Goal: Communication & Community: Ask a question

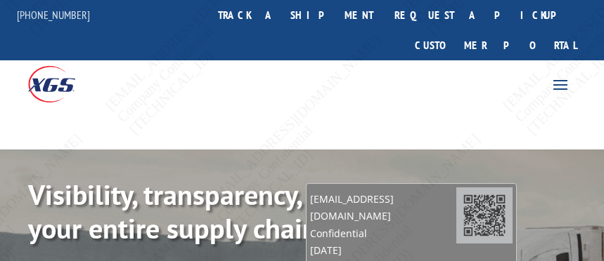
drag, startPoint x: 470, startPoint y: 214, endPoint x: 358, endPoint y: 221, distance: 112.7
click at [358, 225] on span "Confidential" at bounding box center [383, 233] width 146 height 17
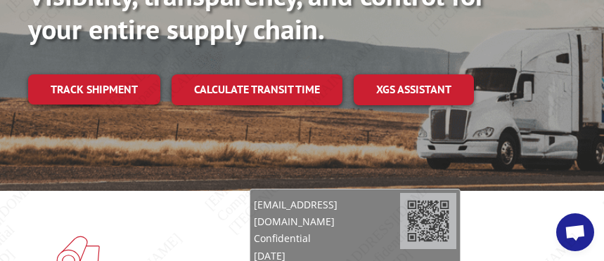
scroll to position [211, 0]
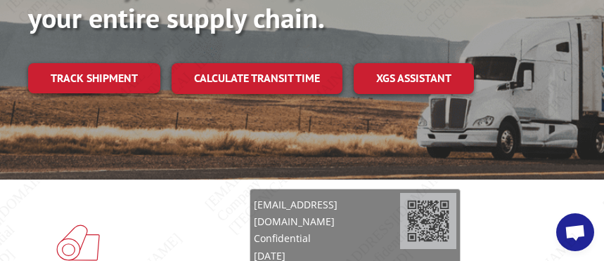
click at [574, 223] on span "Open chat" at bounding box center [575, 233] width 38 height 38
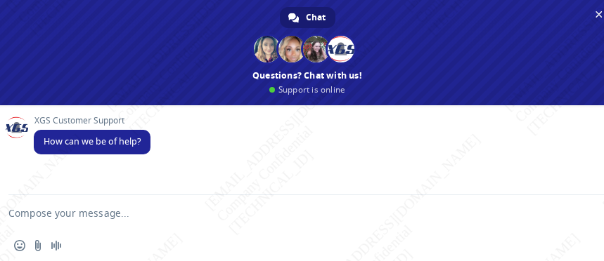
click at [130, 211] on textarea "Compose your message..." at bounding box center [289, 212] width 563 height 35
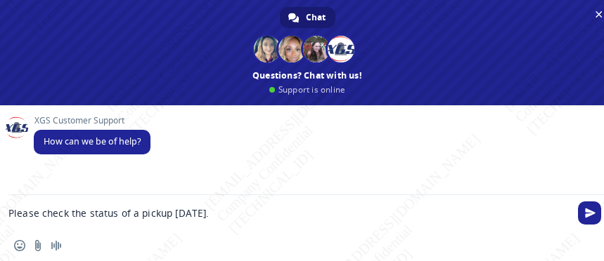
click at [237, 211] on textarea "Please check the status of a pickup [DATE]." at bounding box center [289, 212] width 563 height 35
paste textarea "BG1009734725"
type textarea "Please check the status of a pickup [DATE]. BG1009734725"
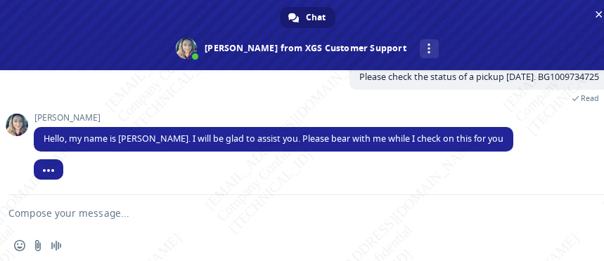
scroll to position [91, 0]
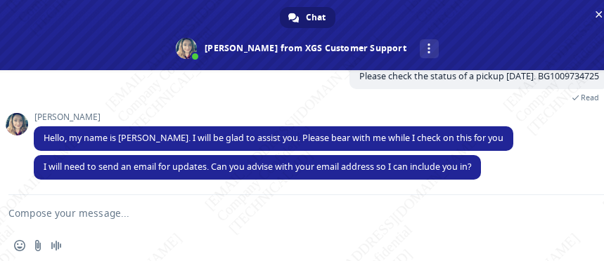
drag, startPoint x: 299, startPoint y: 234, endPoint x: 281, endPoint y: 225, distance: 20.4
click at [299, 234] on div "Insert an emoji Send a file Audio message" at bounding box center [307, 245] width 614 height 31
click at [53, 215] on textarea "Compose your message..." at bounding box center [289, 212] width 563 height 35
click at [152, 216] on textarea "LTL" at bounding box center [289, 212] width 563 height 35
type textarea "L"
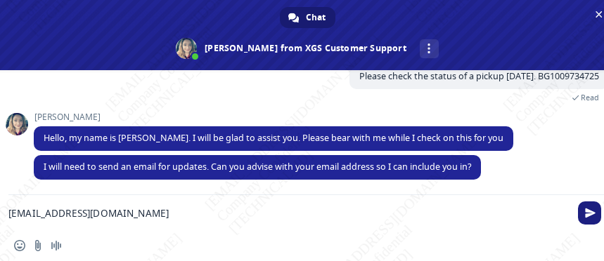
type textarea "[EMAIL_ADDRESS][DOMAIN_NAME]"
drag, startPoint x: 589, startPoint y: 218, endPoint x: 571, endPoint y: 217, distance: 18.3
click at [589, 217] on span "Send" at bounding box center [590, 213] width 11 height 11
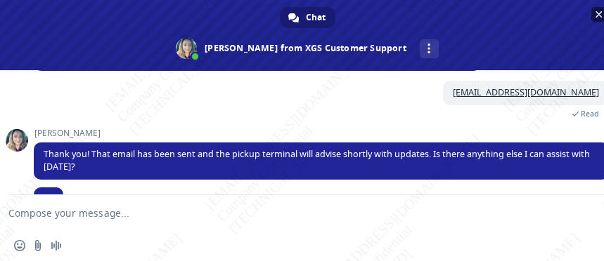
scroll to position [214, 0]
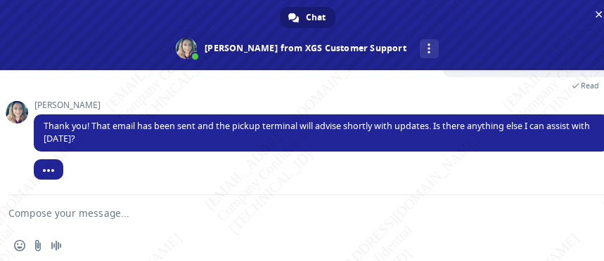
click at [91, 217] on textarea "Compose your message..." at bounding box center [289, 212] width 563 height 35
type textarea "Didn't saw the email yet"
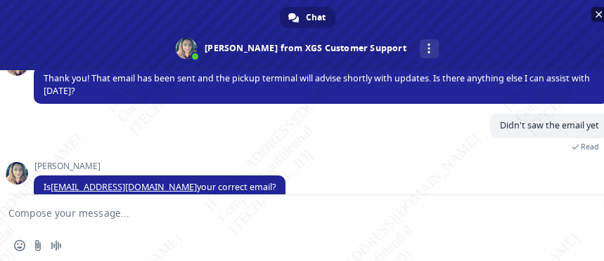
scroll to position [269, 0]
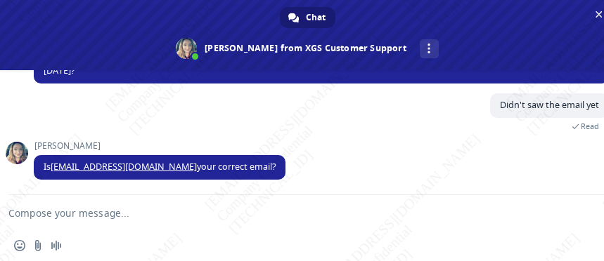
click at [119, 208] on textarea "Compose your message..." at bounding box center [289, 212] width 563 height 35
click at [98, 213] on textarea "Compose your message..." at bounding box center [289, 212] width 563 height 35
type textarea "yes it is"
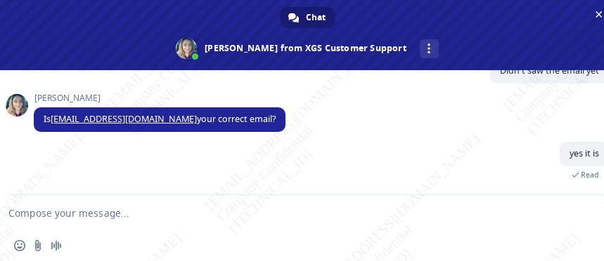
scroll to position [332, 0]
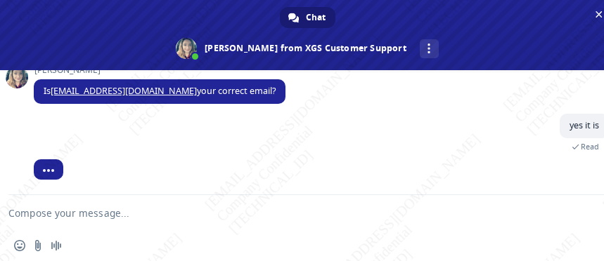
click at [141, 216] on textarea "Compose your message..." at bounding box center [289, 212] width 563 height 35
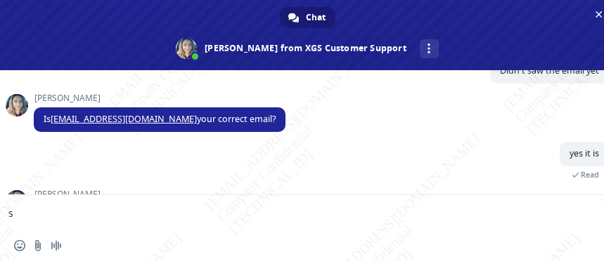
scroll to position [352, 0]
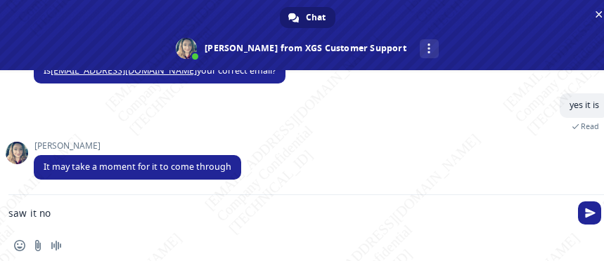
type textarea "saw it now"
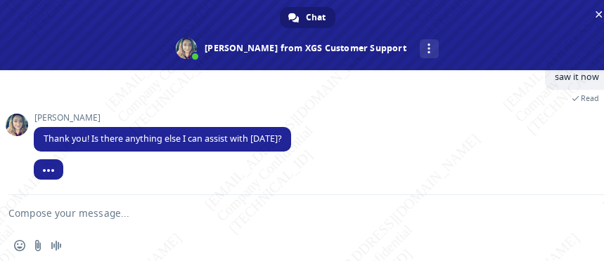
scroll to position [476, 0]
